Goal: Navigation & Orientation: Find specific page/section

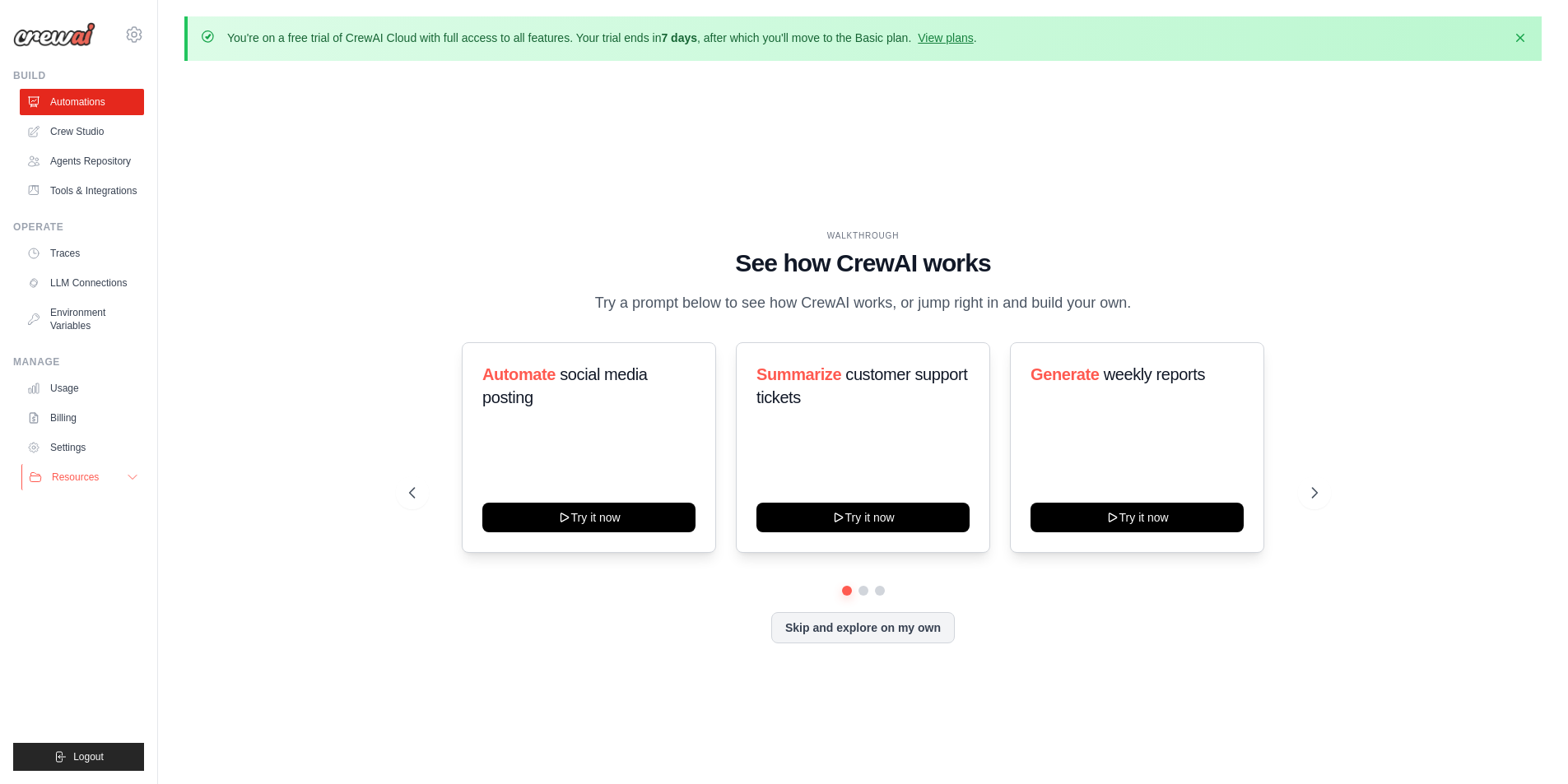
click at [120, 469] on button "Resources" at bounding box center [83, 477] width 124 height 27
click at [99, 166] on link "Agents Repository" at bounding box center [83, 161] width 124 height 27
click at [64, 25] on img at bounding box center [54, 35] width 83 height 25
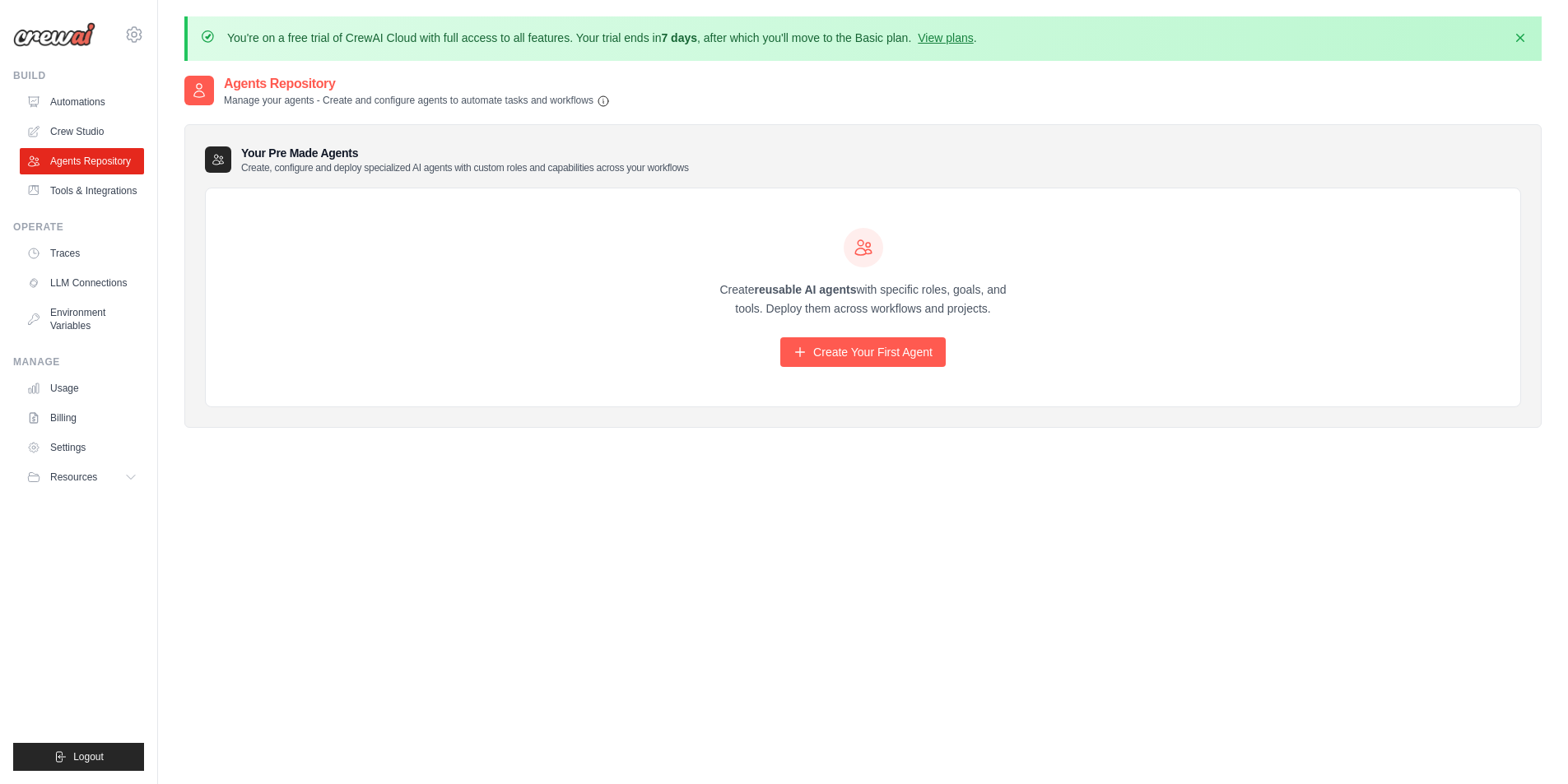
click at [70, 43] on img at bounding box center [54, 35] width 83 height 25
click at [85, 34] on img at bounding box center [54, 35] width 83 height 25
